Goal: Transaction & Acquisition: Purchase product/service

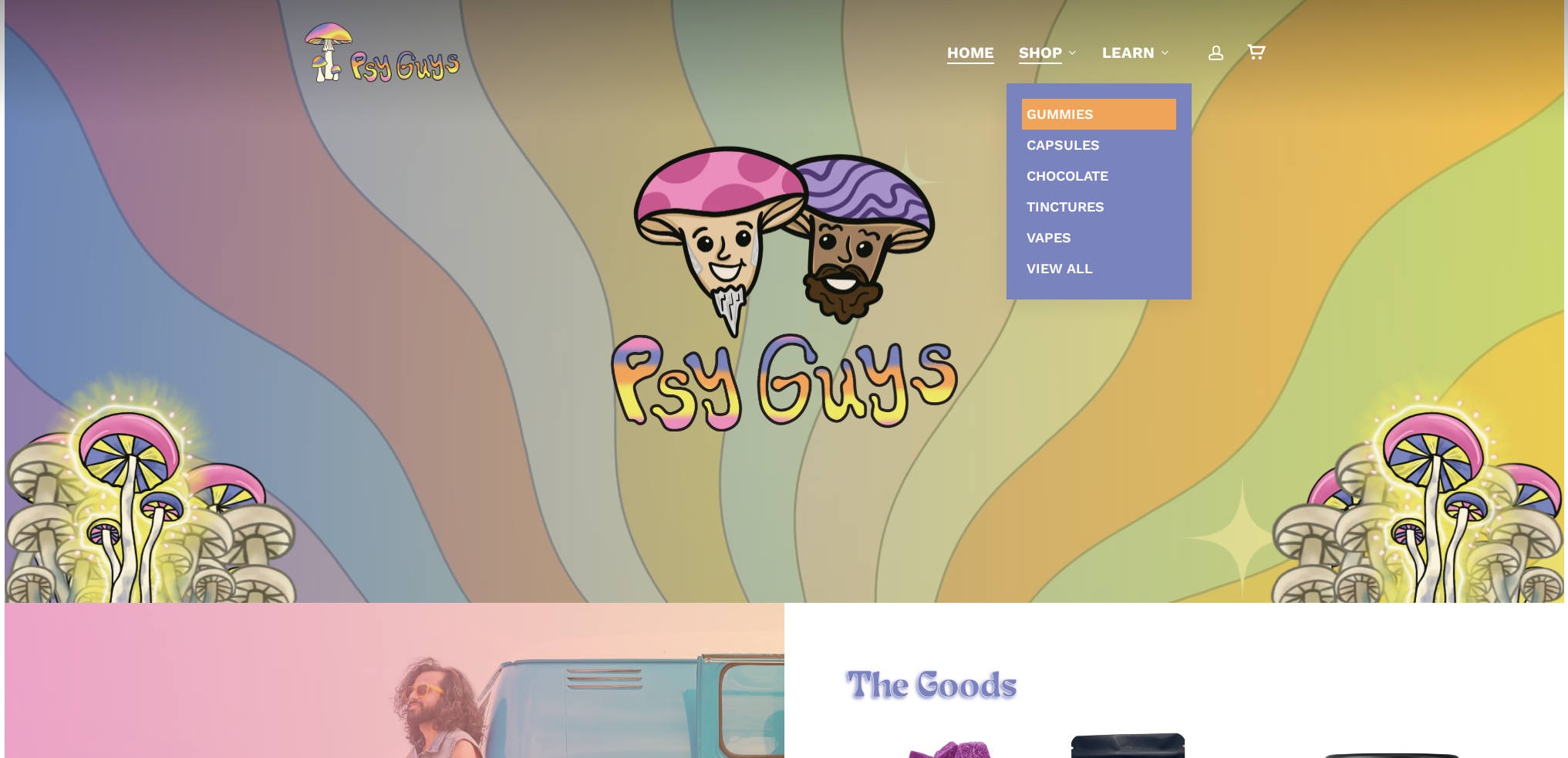
click at [1046, 119] on span "Gummies" at bounding box center [1060, 113] width 67 height 16
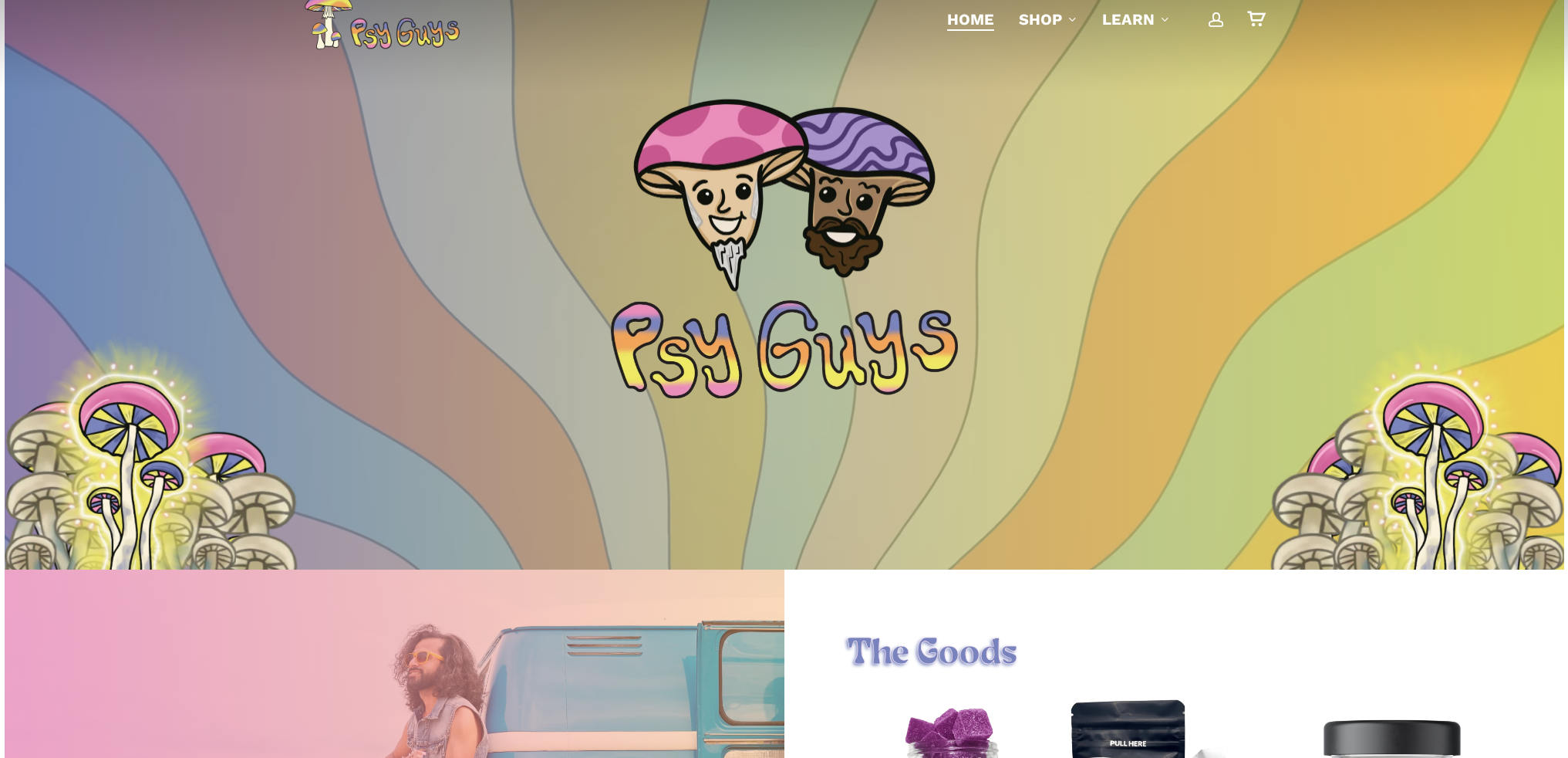
scroll to position [36, 0]
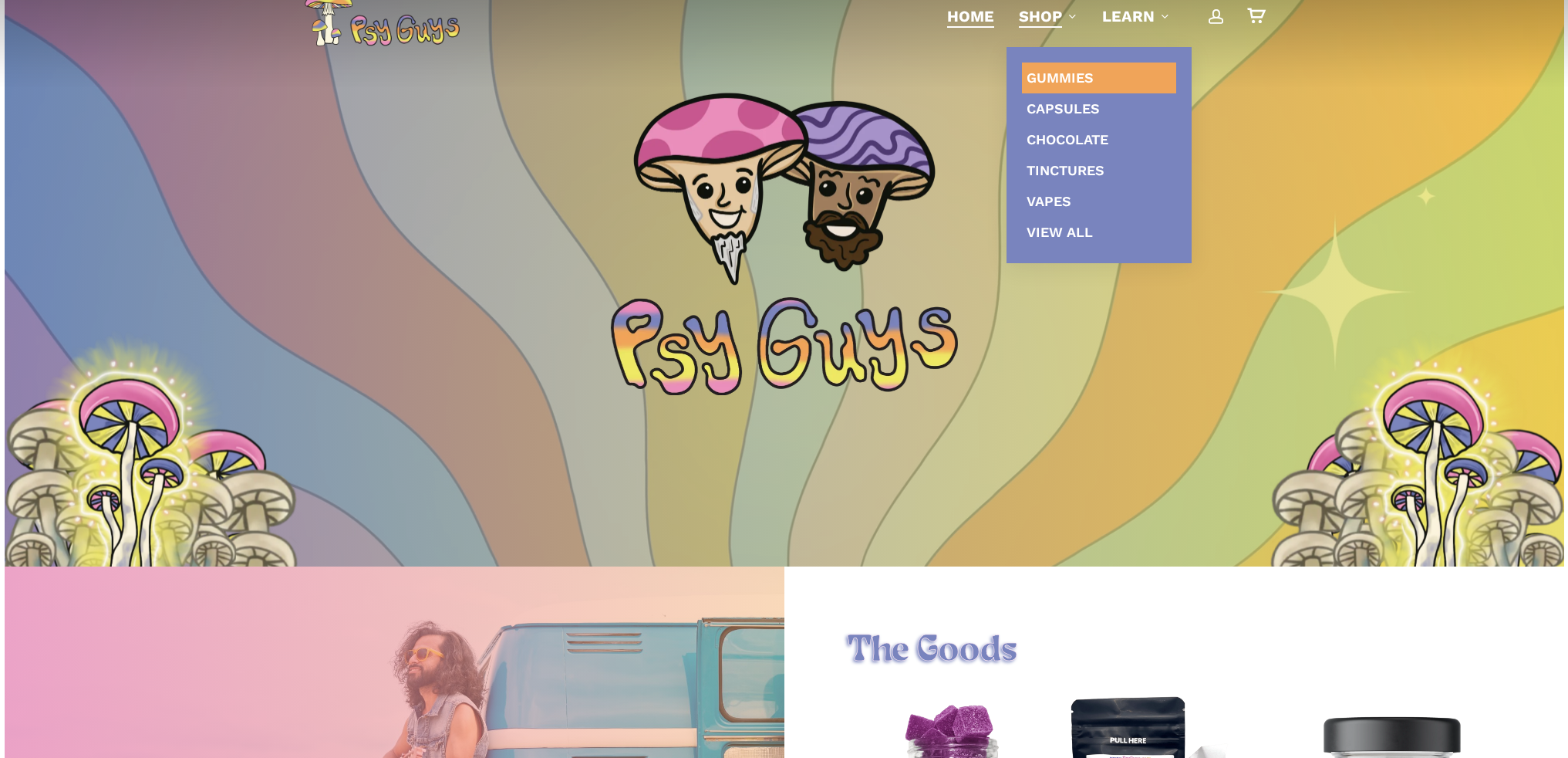
click at [1046, 84] on span "Gummies" at bounding box center [1060, 78] width 67 height 16
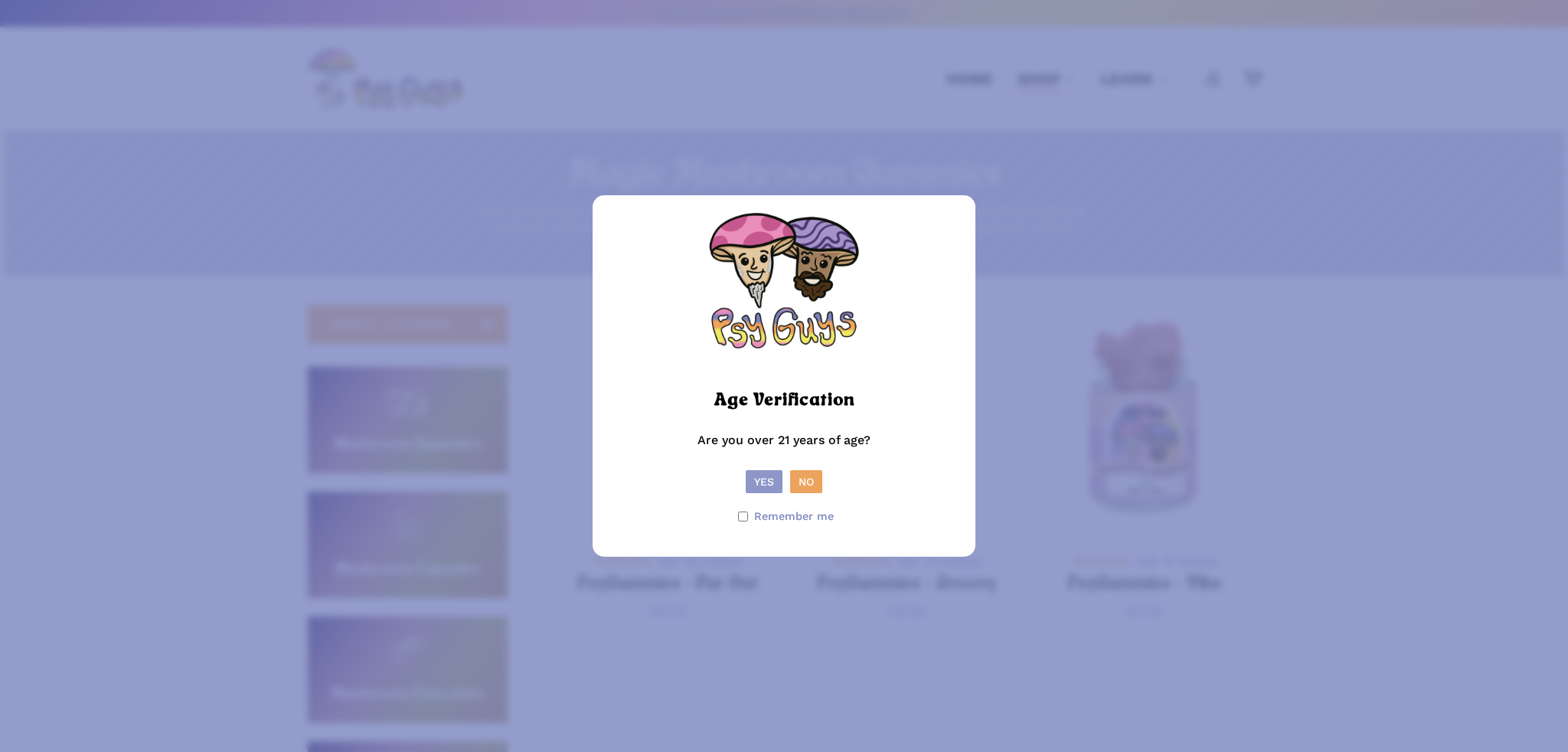
click at [768, 486] on button "Yes" at bounding box center [764, 481] width 37 height 23
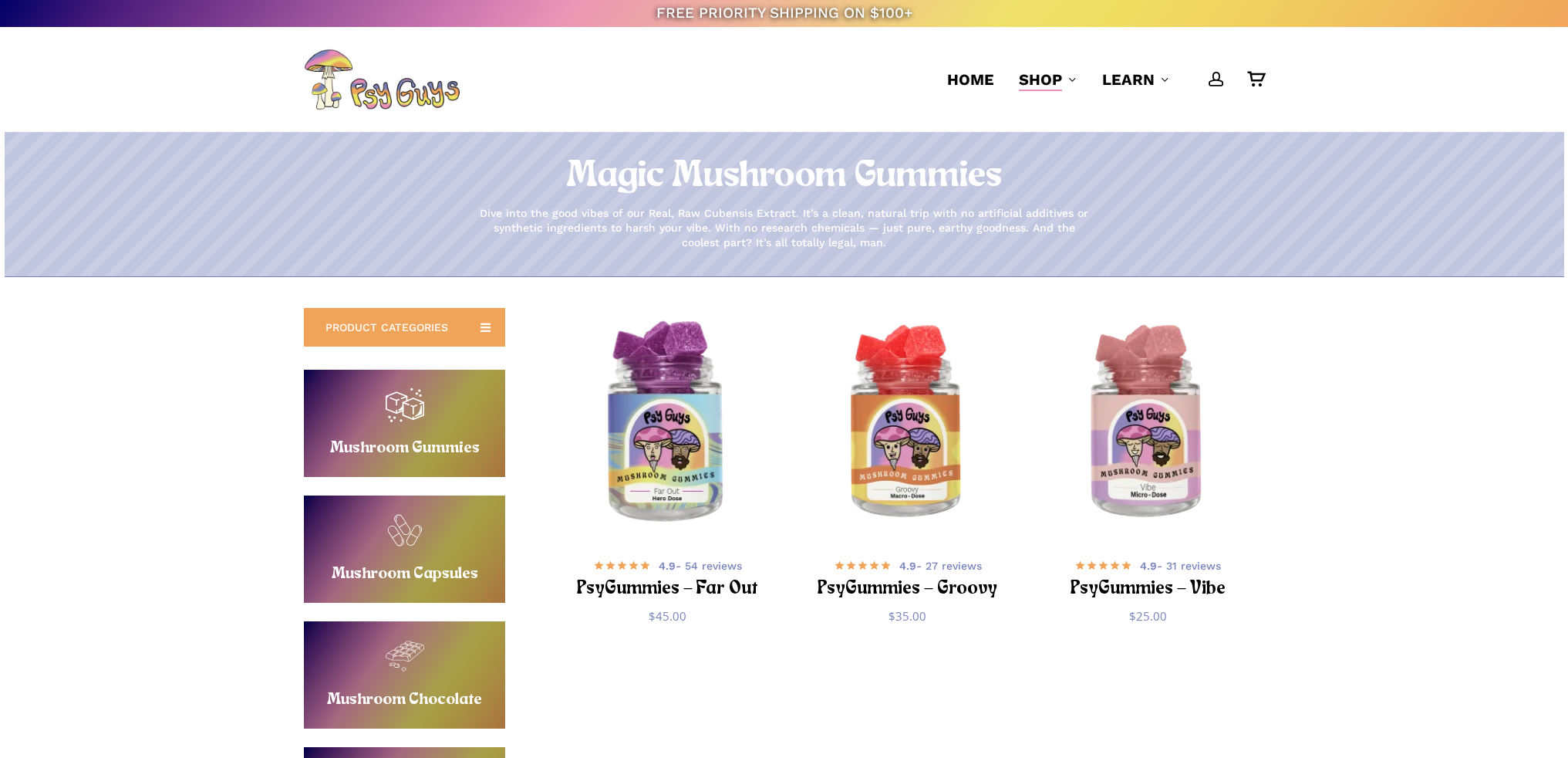
scroll to position [5, 0]
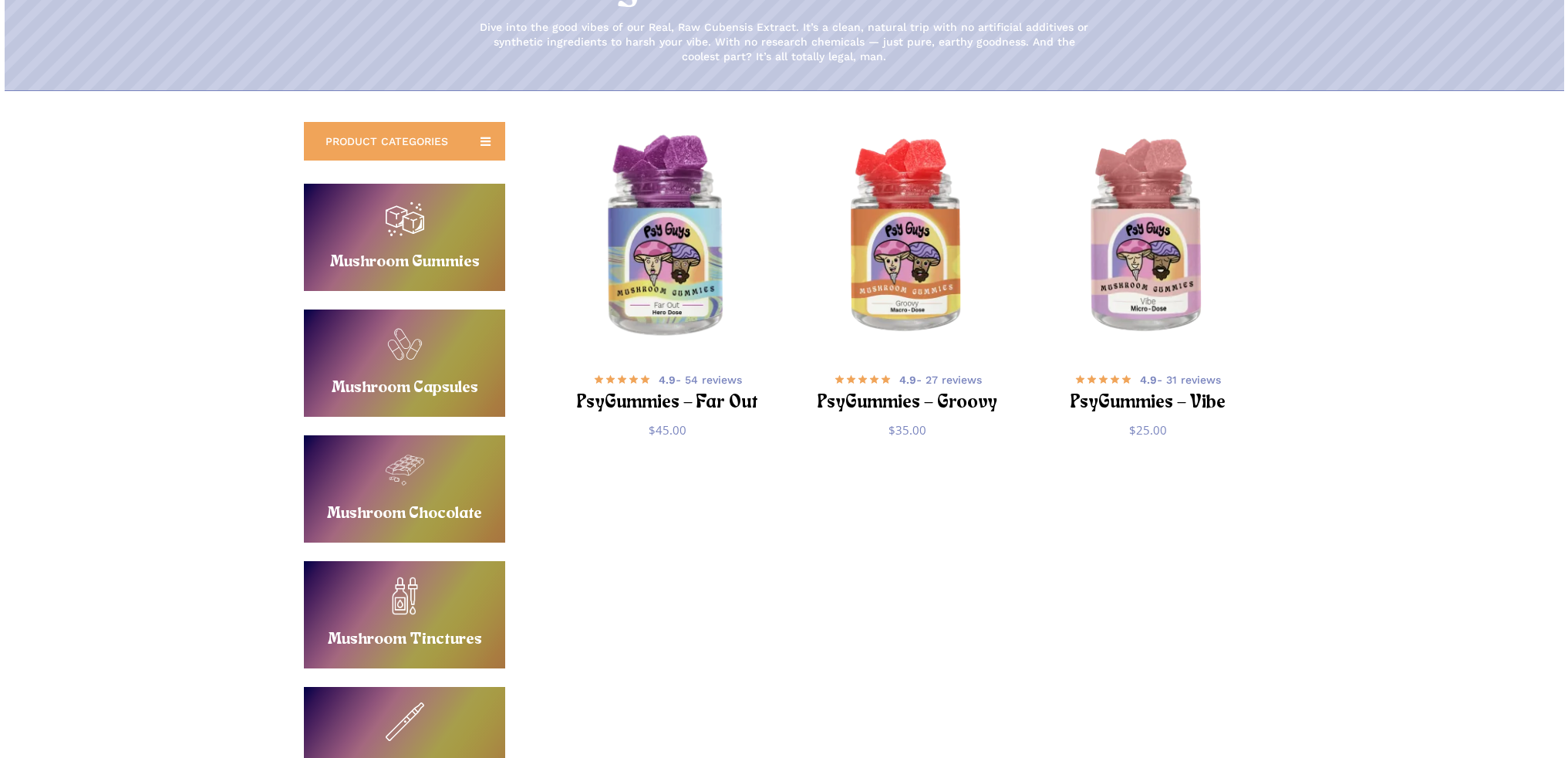
scroll to position [190, 0]
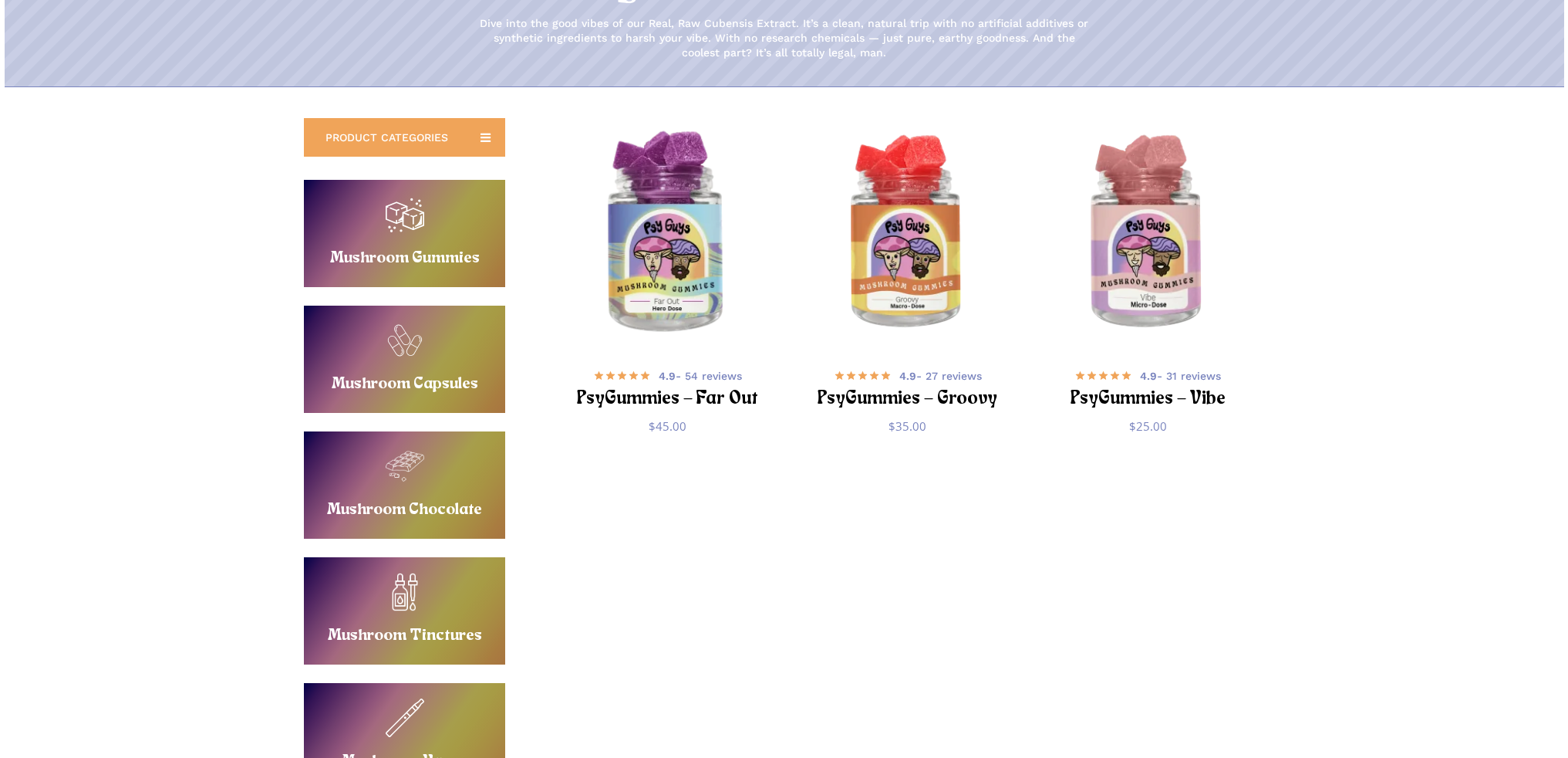
click at [702, 318] on img "PsyGummies - Far Out" at bounding box center [667, 233] width 234 height 234
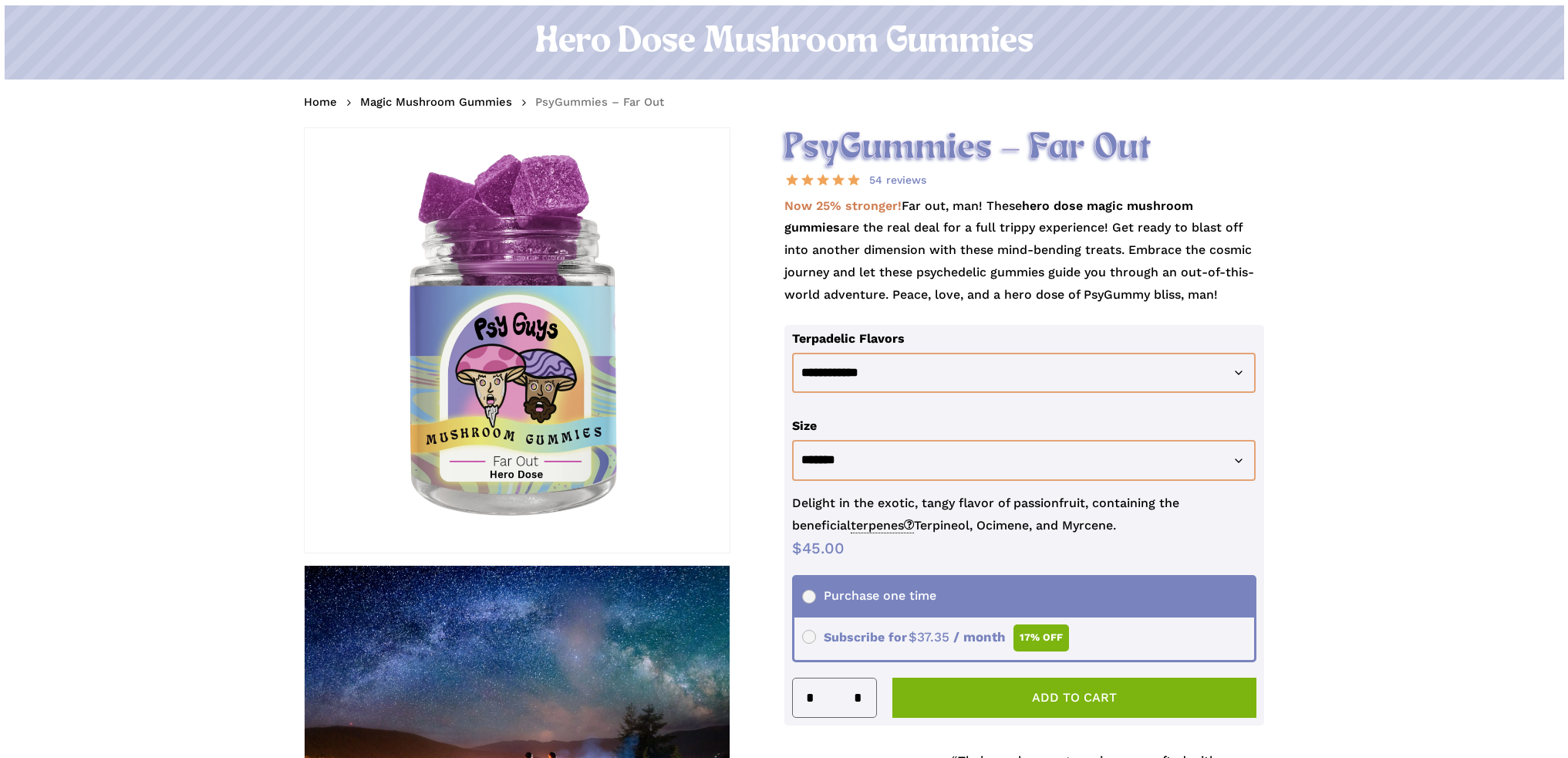
scroll to position [62, 0]
